Goal: Find specific page/section: Find specific page/section

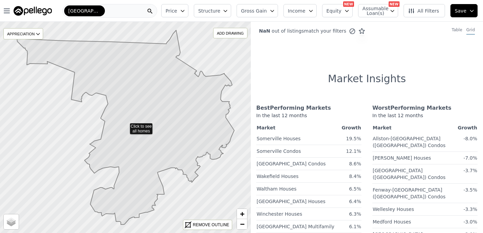
click at [95, 12] on div "[GEOGRAPHIC_DATA]" at bounding box center [109, 11] width 95 height 14
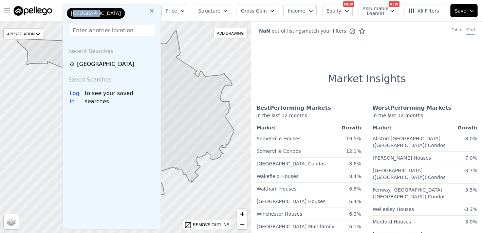
drag, startPoint x: 99, startPoint y: 12, endPoint x: 74, endPoint y: 12, distance: 25.8
click at [74, 12] on div "[GEOGRAPHIC_DATA]" at bounding box center [99, 15] width 68 height 14
click at [83, 31] on input "text" at bounding box center [111, 30] width 87 height 12
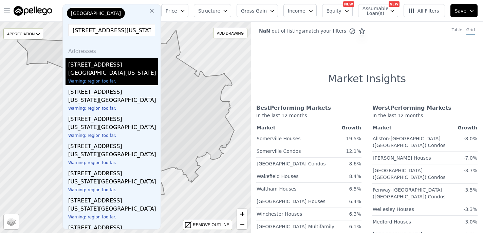
type input "[STREET_ADDRESS][US_STATE][US_STATE]"
click at [82, 69] on div "[GEOGRAPHIC_DATA][US_STATE]" at bounding box center [113, 74] width 90 height 10
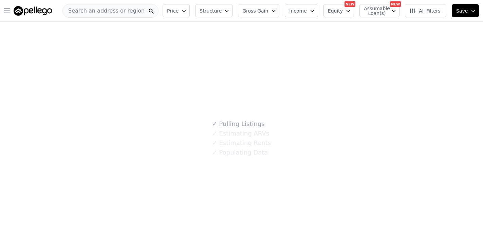
scroll to position [0, 0]
